Goal: Task Accomplishment & Management: Use online tool/utility

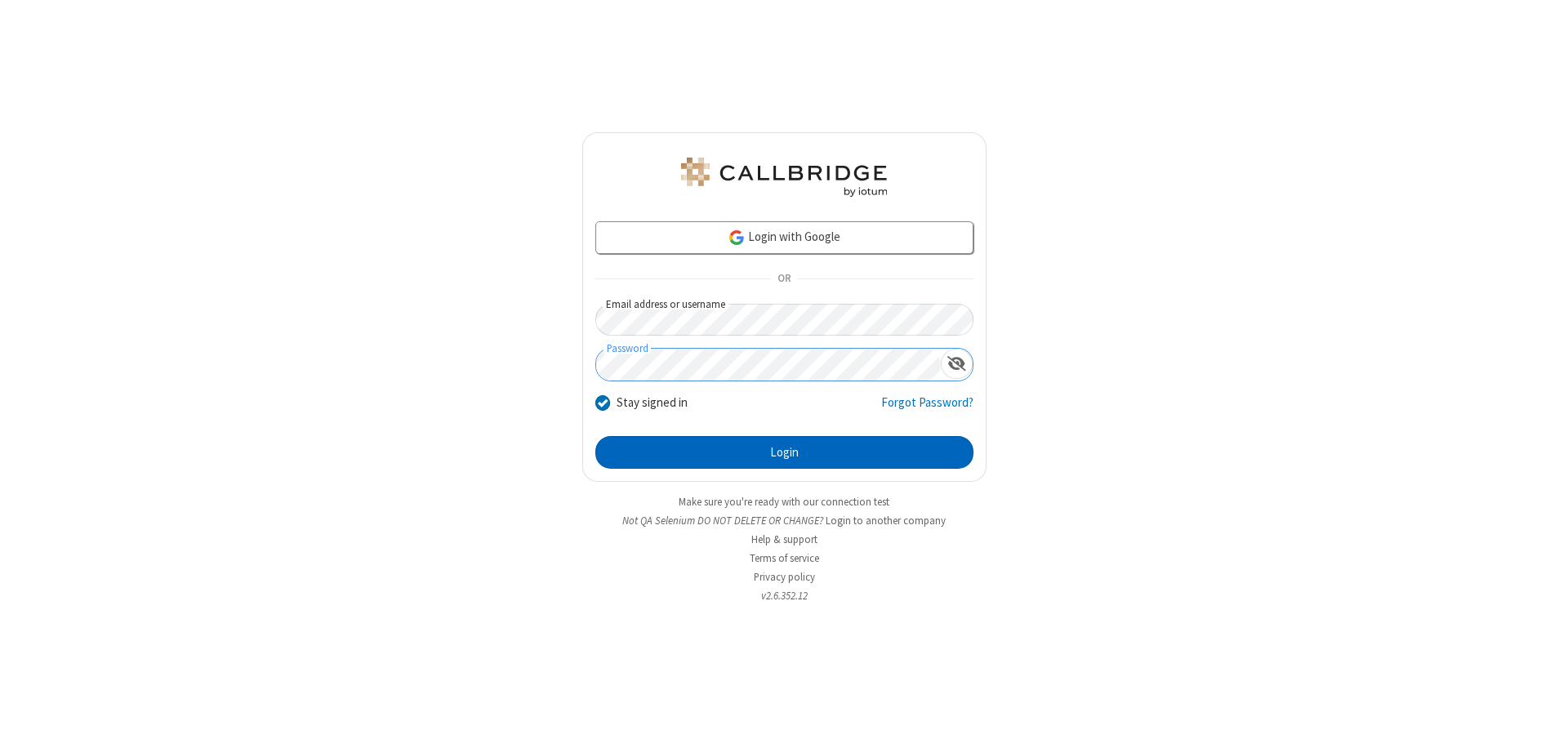
click at [784, 452] on button "Login" at bounding box center [784, 452] width 378 height 32
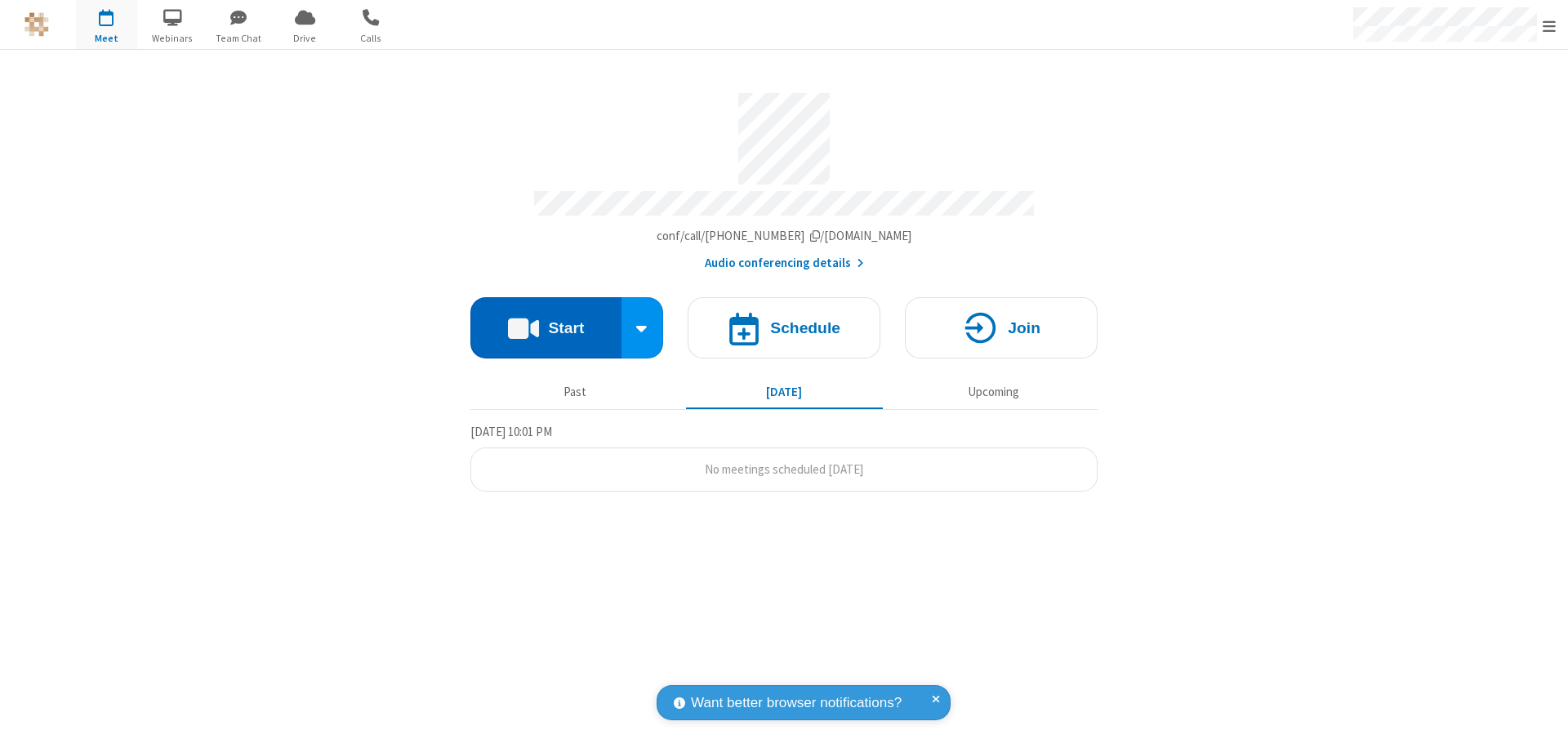
click at [546, 320] on button "Start" at bounding box center [546, 328] width 151 height 61
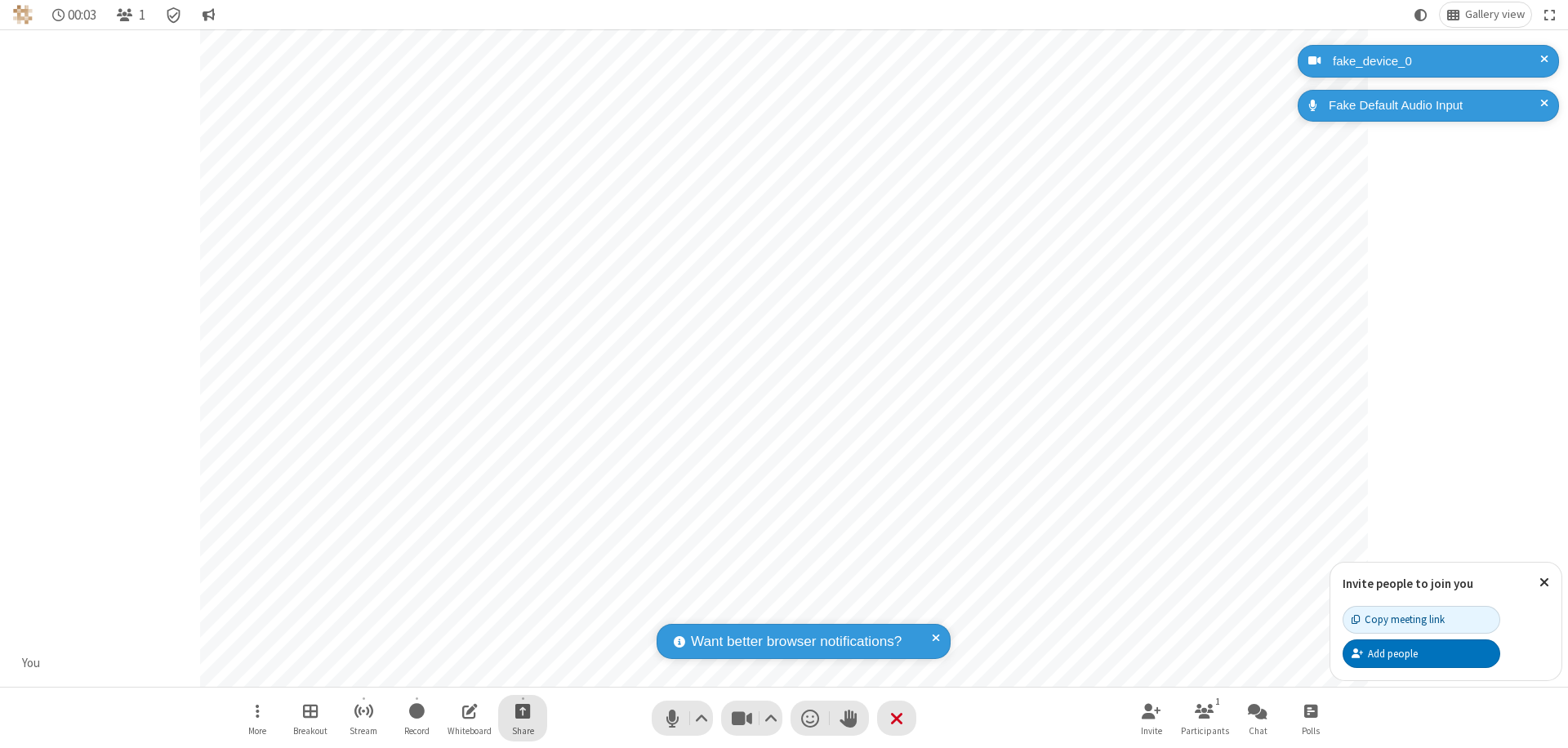
click at [523, 710] on span "Start sharing" at bounding box center [523, 711] width 16 height 20
click at [457, 671] on span "Share my screen" at bounding box center [457, 672] width 19 height 14
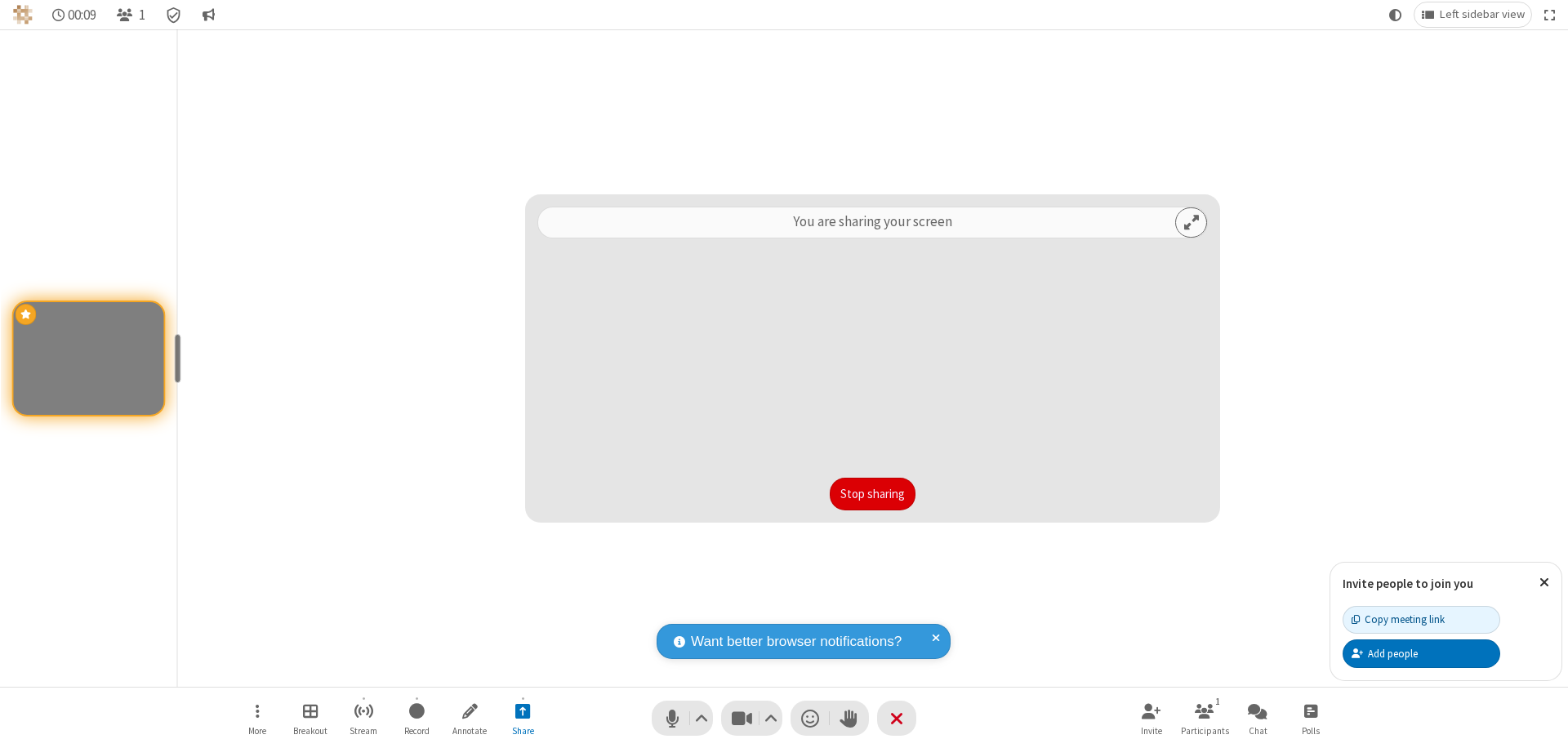
click at [872, 494] on button "Stop sharing" at bounding box center [873, 494] width 85 height 32
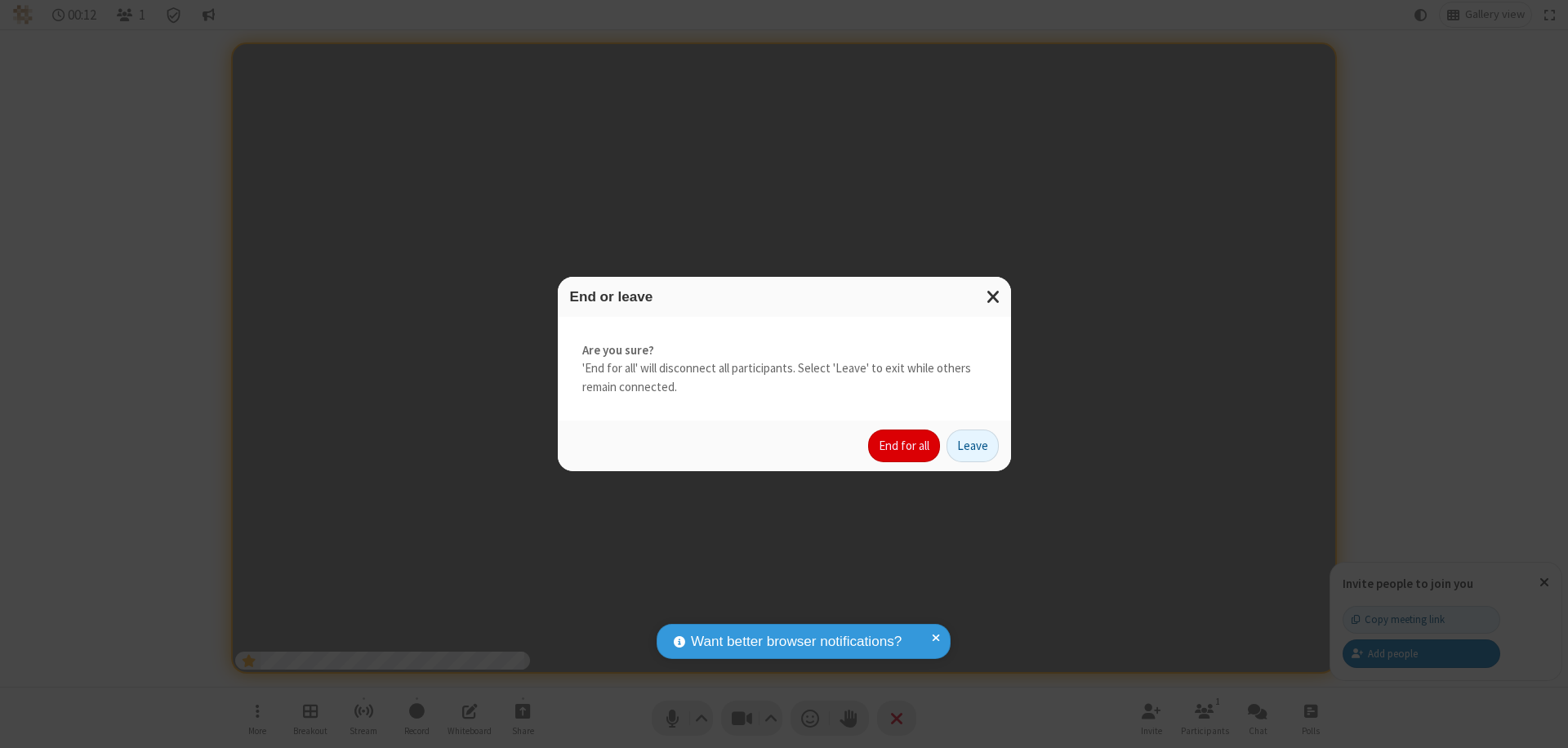
click at [904, 445] on button "End for all" at bounding box center [903, 445] width 71 height 32
